Goal: Navigation & Orientation: Find specific page/section

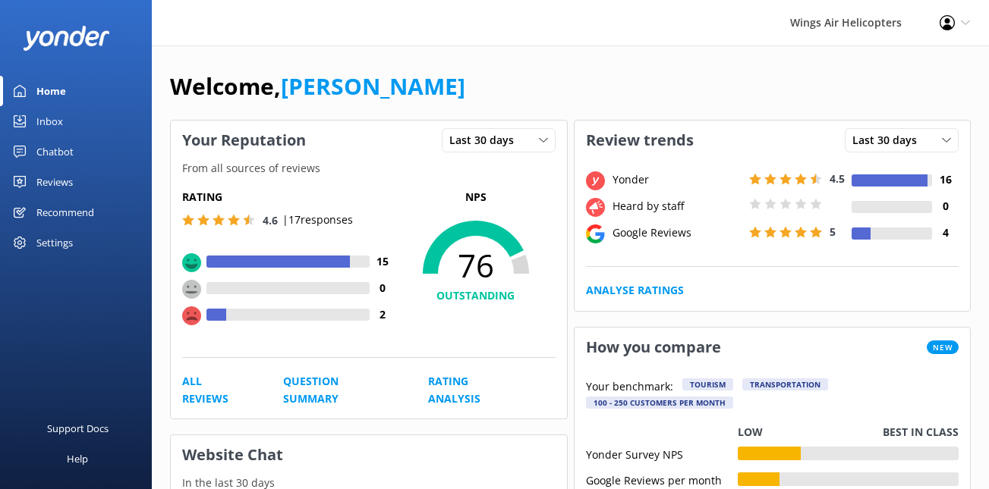
click at [64, 181] on div "Reviews" at bounding box center [54, 182] width 36 height 30
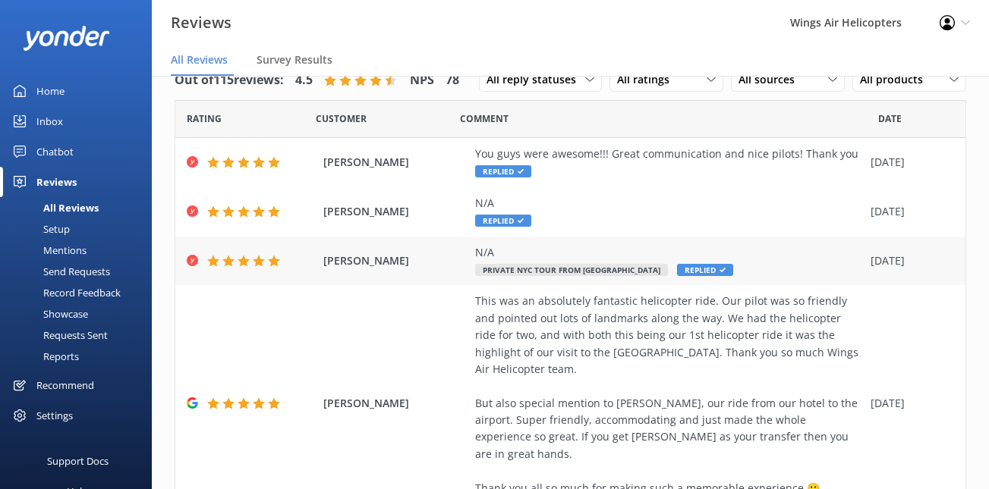
scroll to position [70, 0]
